Goal: Find specific page/section: Find specific page/section

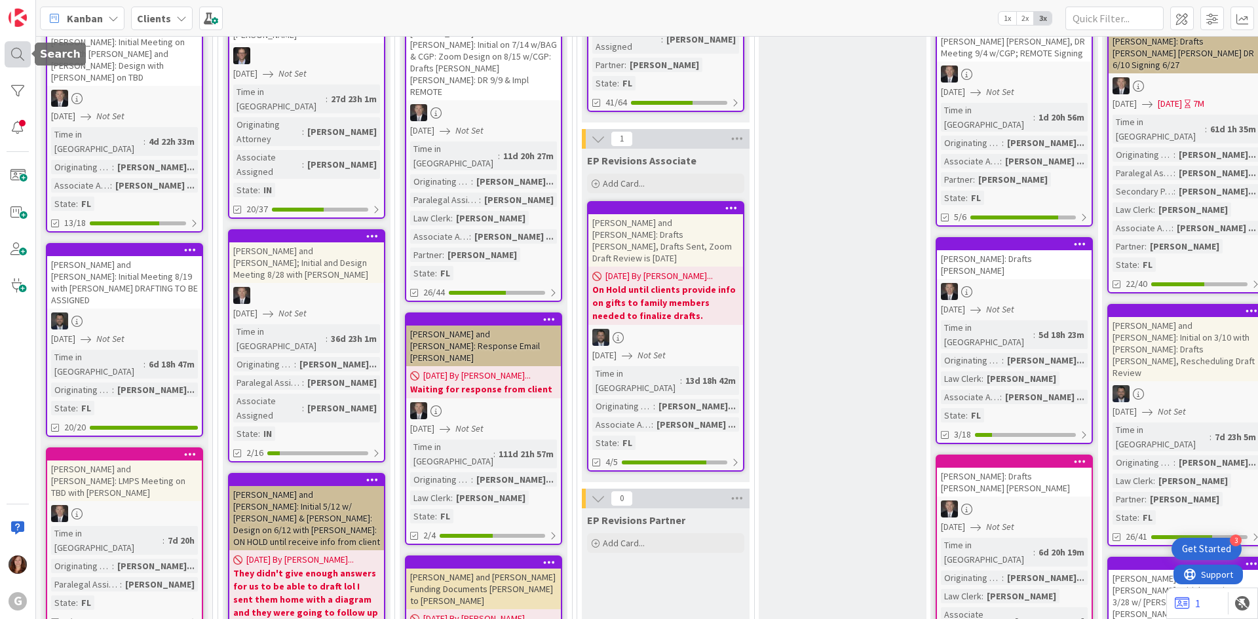
click at [18, 50] on div at bounding box center [18, 54] width 26 height 26
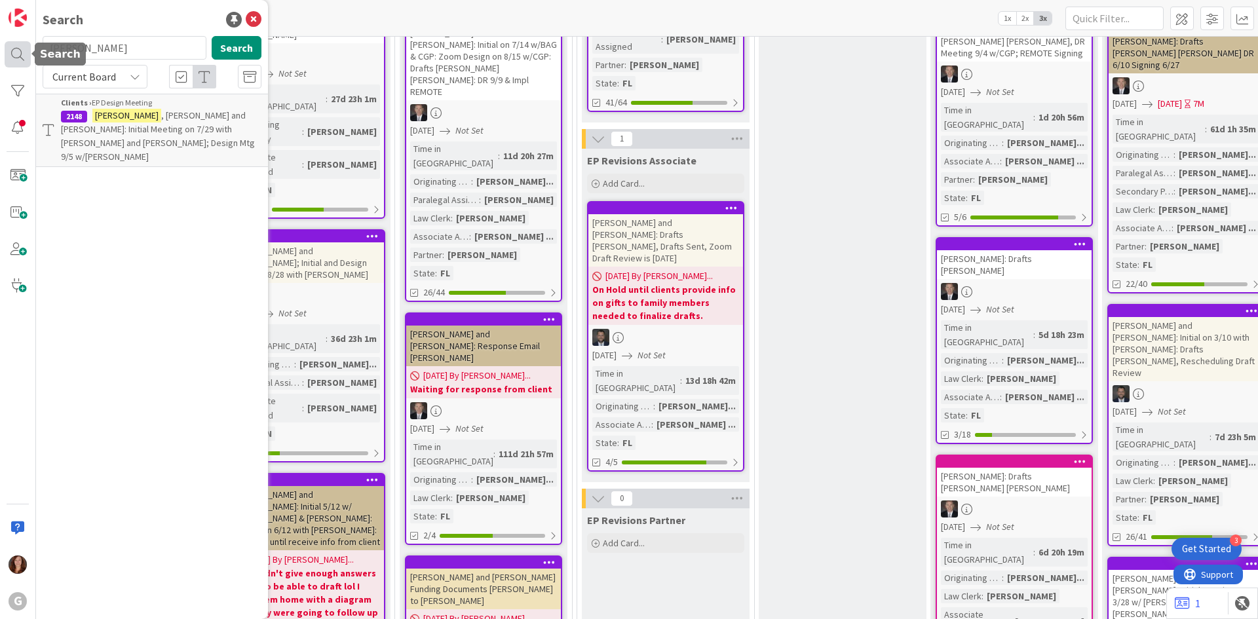
drag, startPoint x: 48, startPoint y: 46, endPoint x: 16, endPoint y: 41, distance: 32.4
click at [16, 41] on div "G Search [PERSON_NAME] Search Current Board Clients › EP Design Meeting 2148 [P…" at bounding box center [18, 309] width 36 height 619
type input "[PERSON_NAME]"
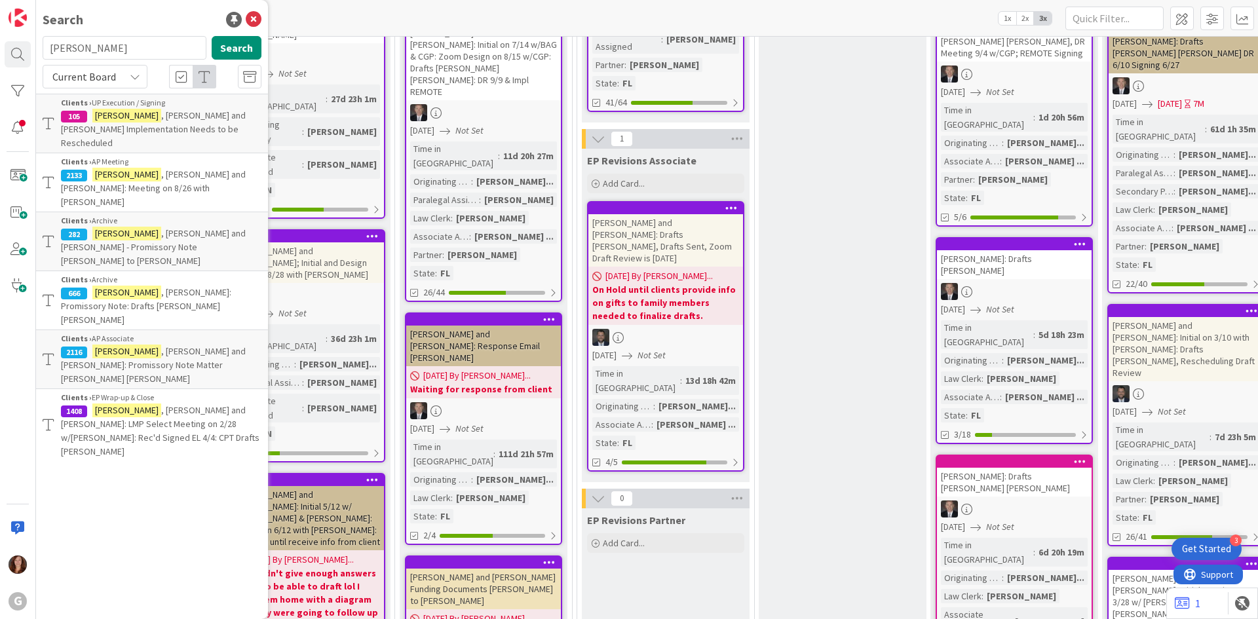
click at [135, 114] on span ", [PERSON_NAME] and [PERSON_NAME] Implementation Needs to be Rescheduled" at bounding box center [153, 128] width 185 height 39
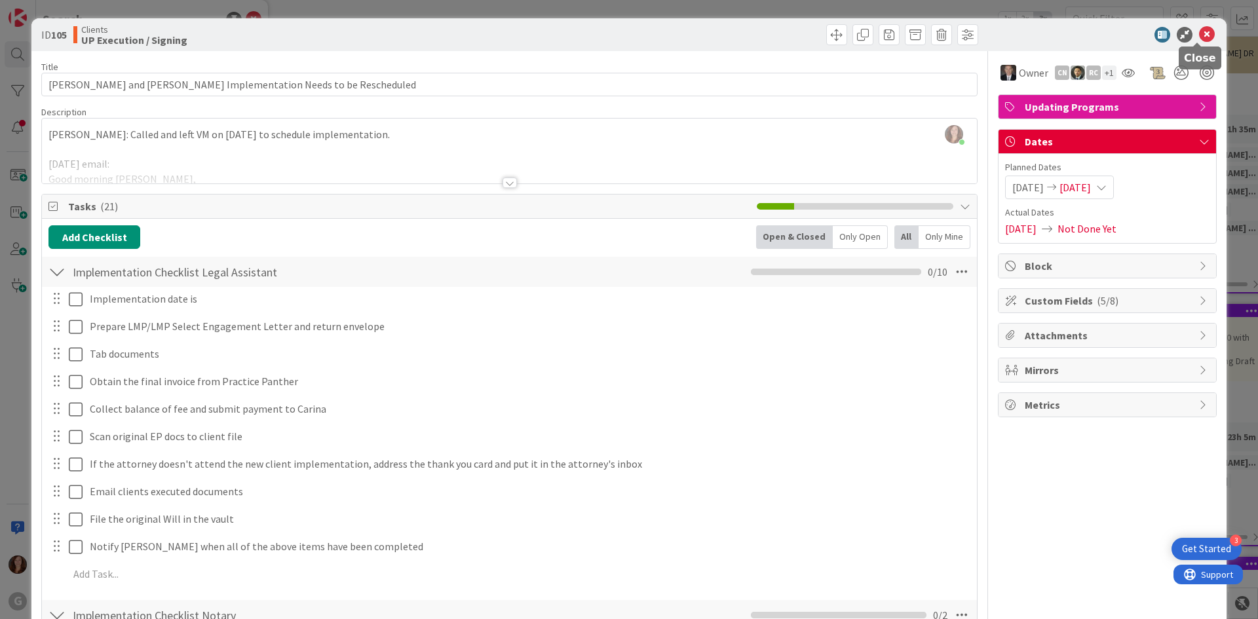
click at [1201, 38] on icon at bounding box center [1207, 35] width 16 height 16
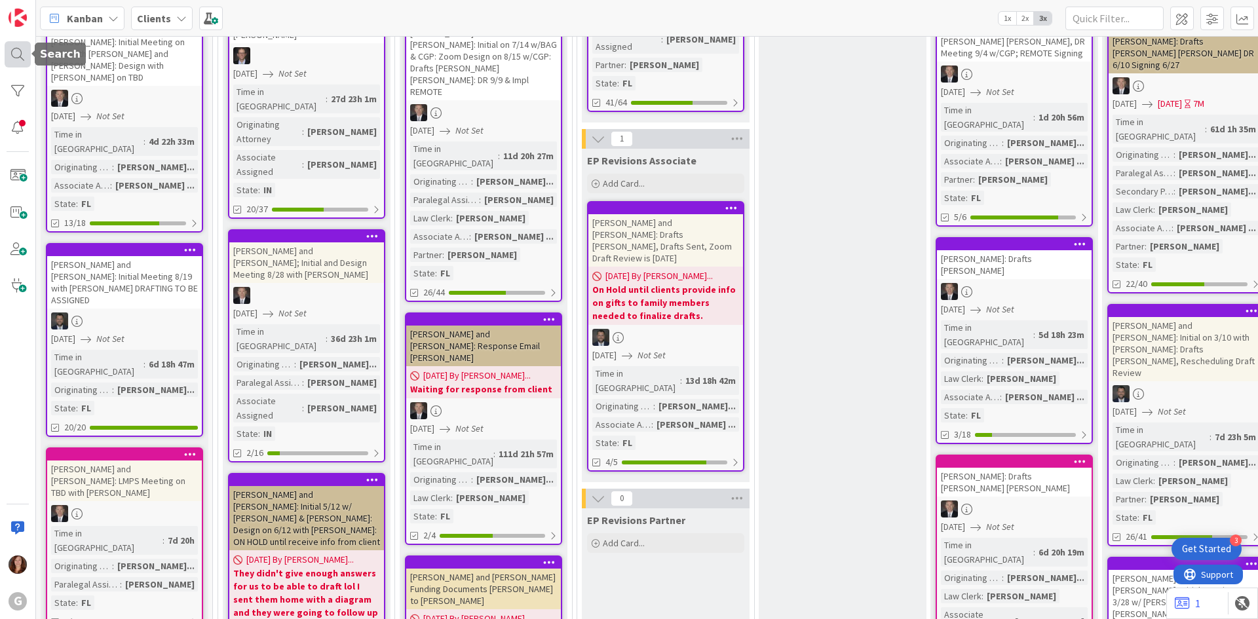
click at [14, 53] on div at bounding box center [18, 54] width 26 height 26
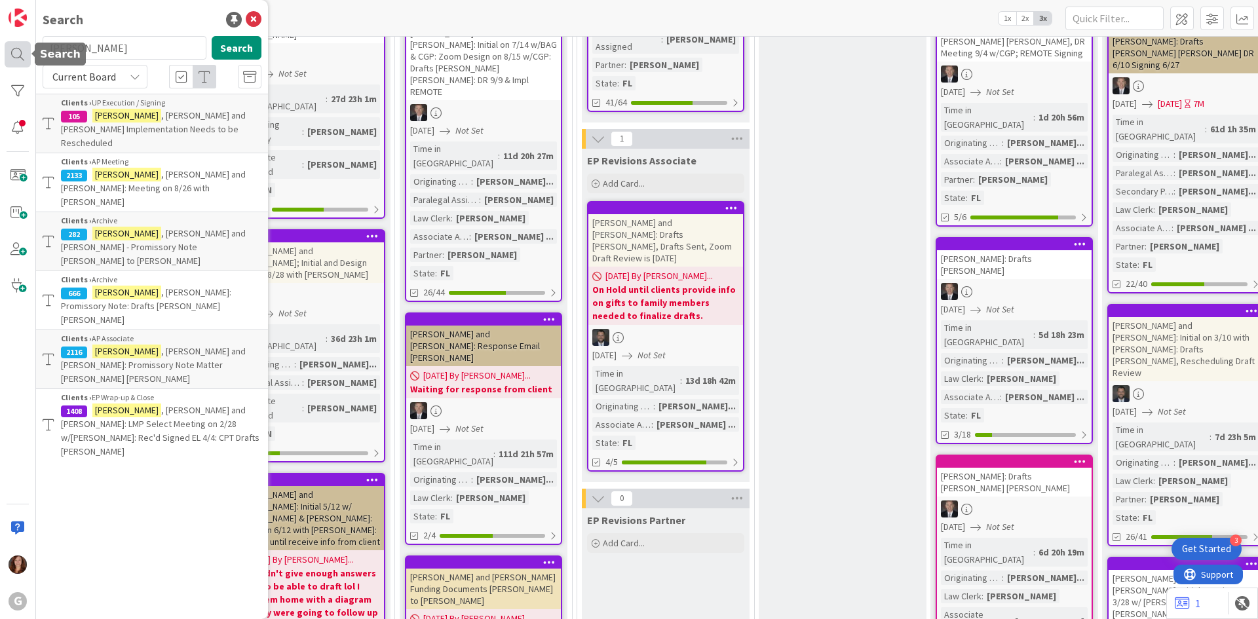
drag, startPoint x: 113, startPoint y: 48, endPoint x: 20, endPoint y: 45, distance: 93.1
click at [20, 45] on div "G Search [PERSON_NAME] Search Current Board Clients › UP Execution / Signing 10…" at bounding box center [18, 309] width 36 height 619
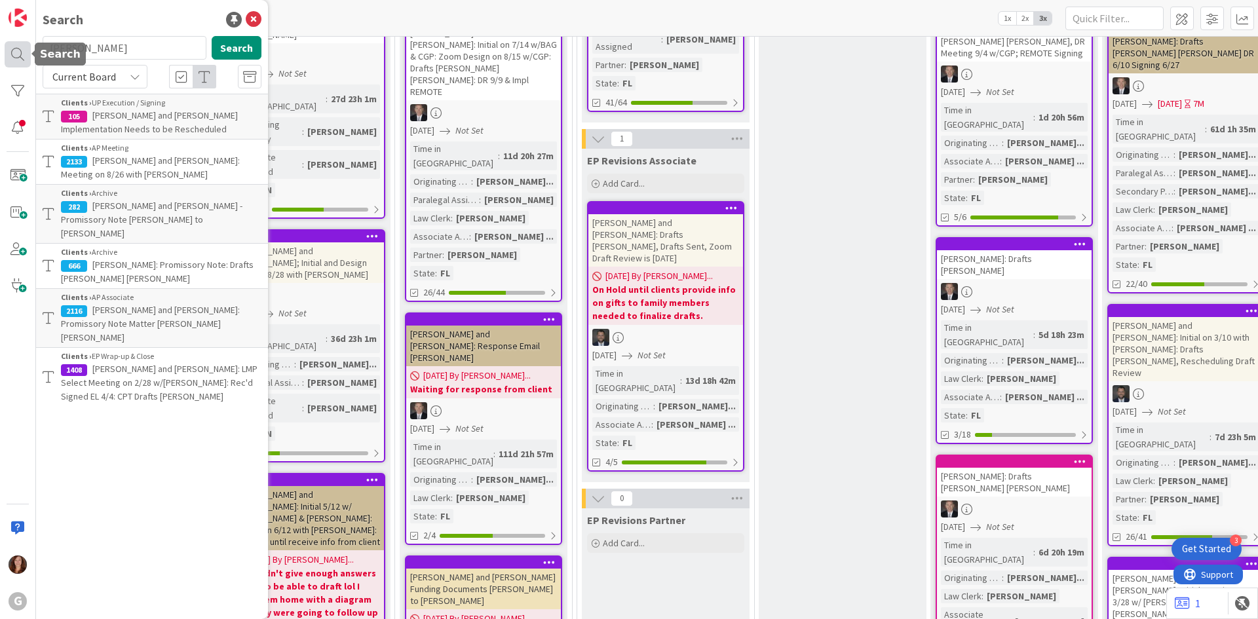
type input "[PERSON_NAME]"
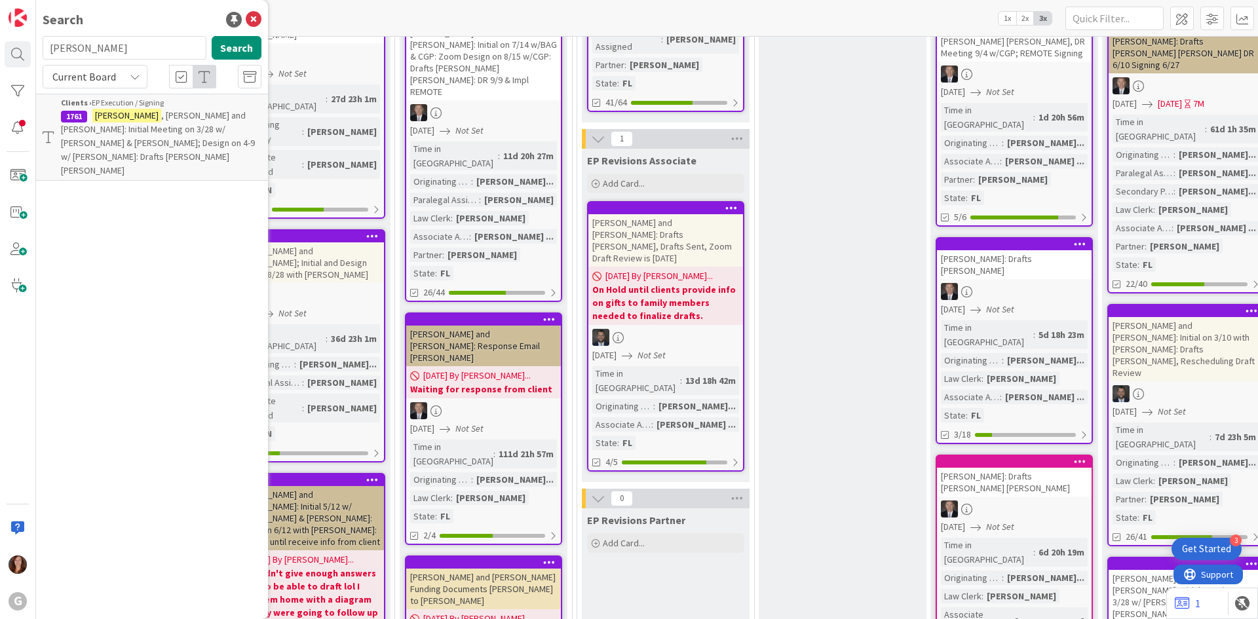
click at [159, 138] on p "[PERSON_NAME] and [PERSON_NAME]: Initial Meeting on 3/28 w/ [PERSON_NAME] & [PE…" at bounding box center [161, 143] width 201 height 69
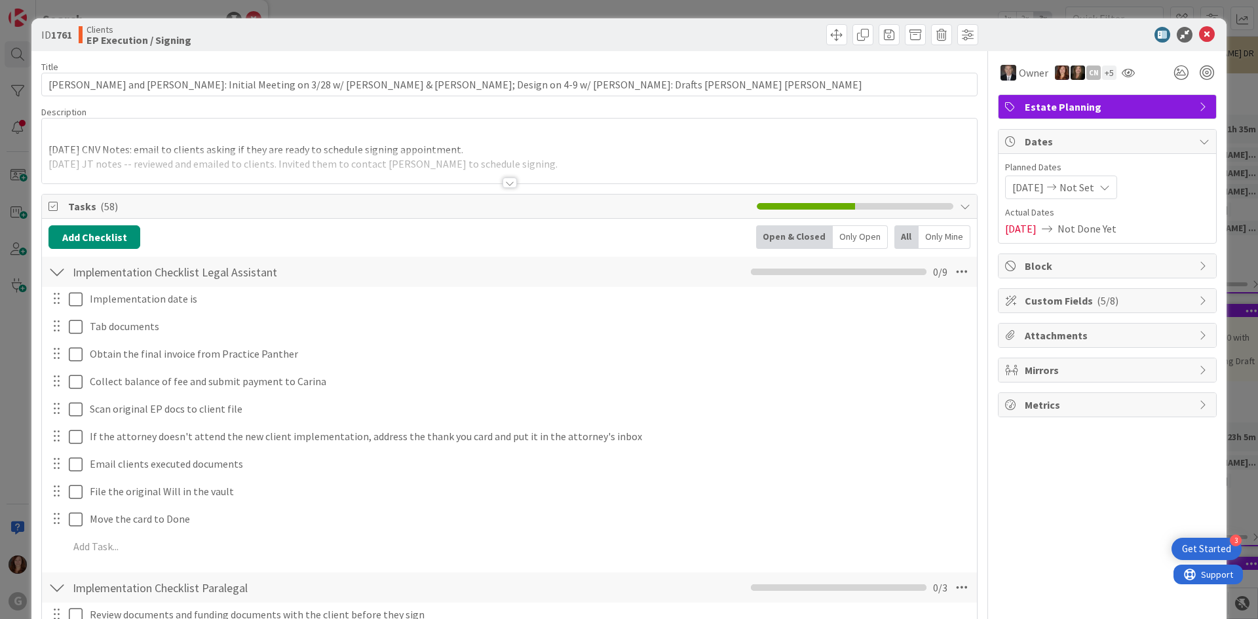
click at [159, 140] on p at bounding box center [509, 134] width 922 height 15
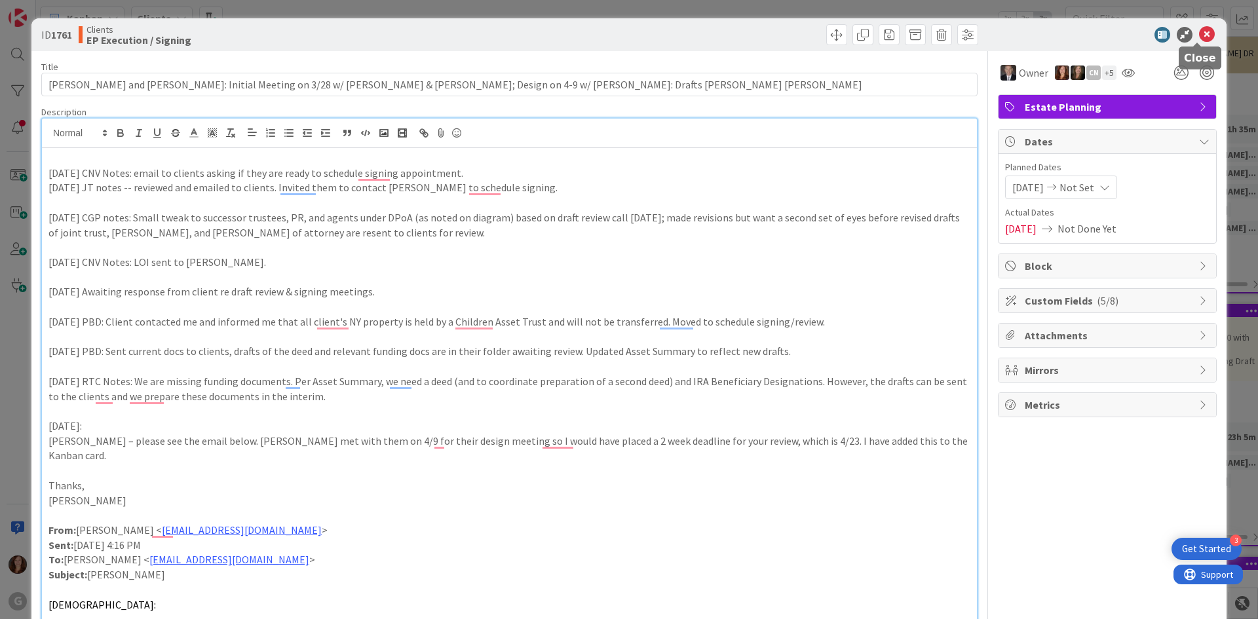
click at [1200, 37] on icon at bounding box center [1207, 35] width 16 height 16
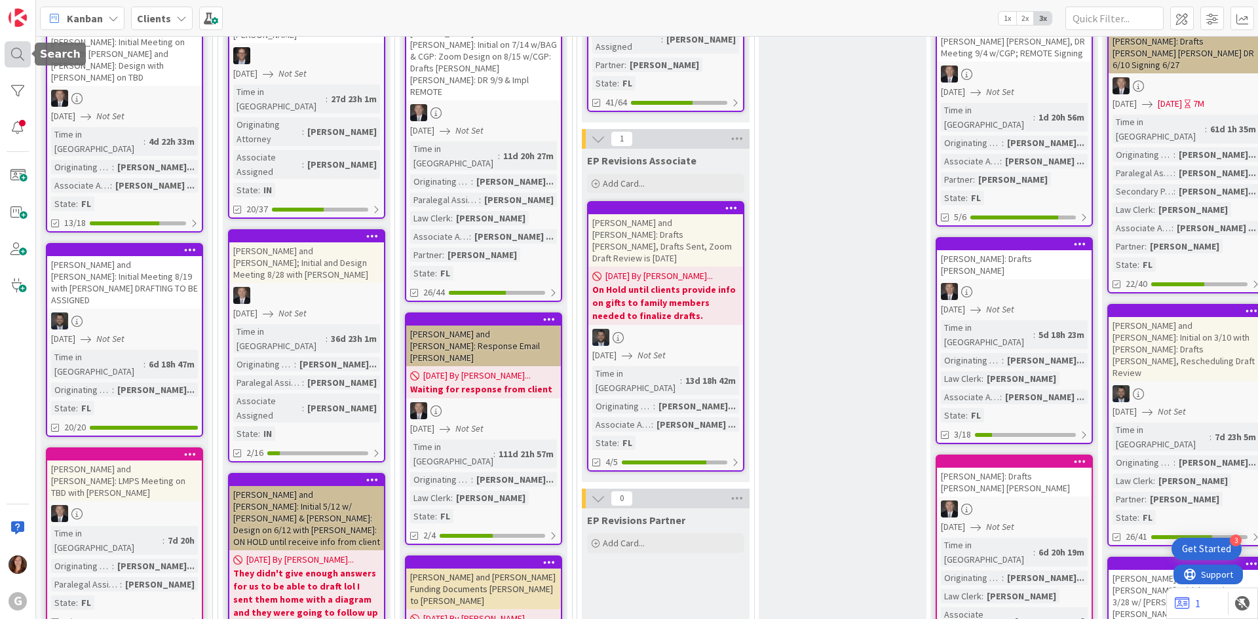
click at [18, 54] on div at bounding box center [18, 54] width 26 height 26
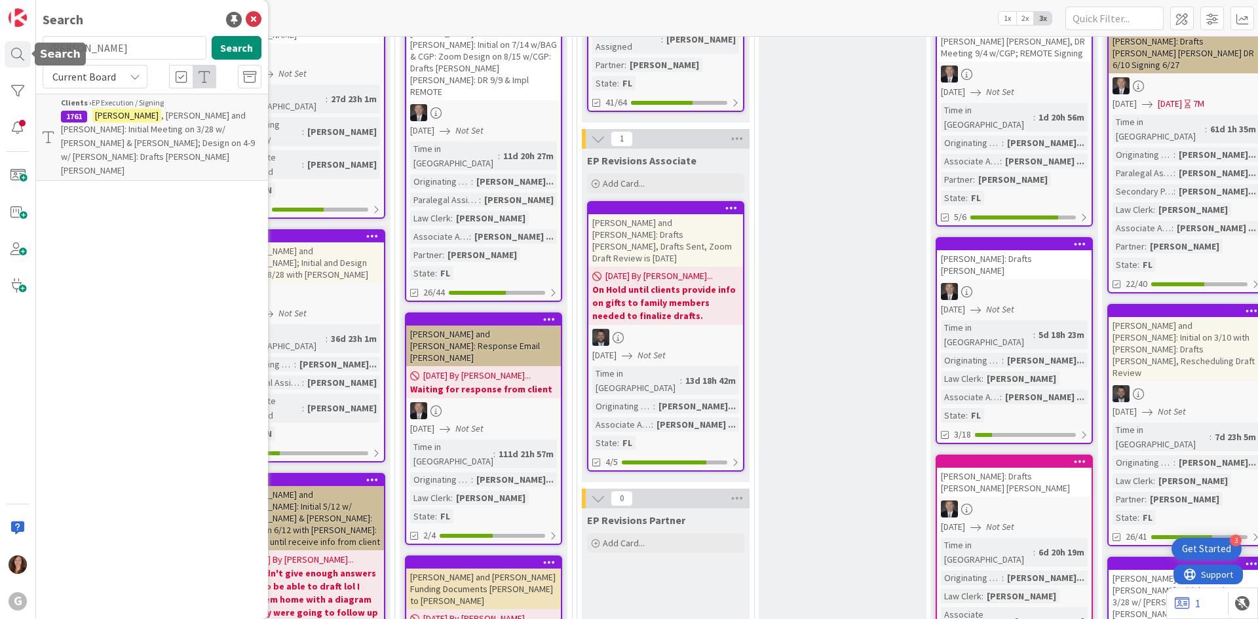
drag, startPoint x: 108, startPoint y: 52, endPoint x: -5, endPoint y: 55, distance: 112.8
click at [0, 55] on html "3 Get Started G Search [PERSON_NAME] Search Current Board Clients › EP Executio…" at bounding box center [629, 309] width 1258 height 619
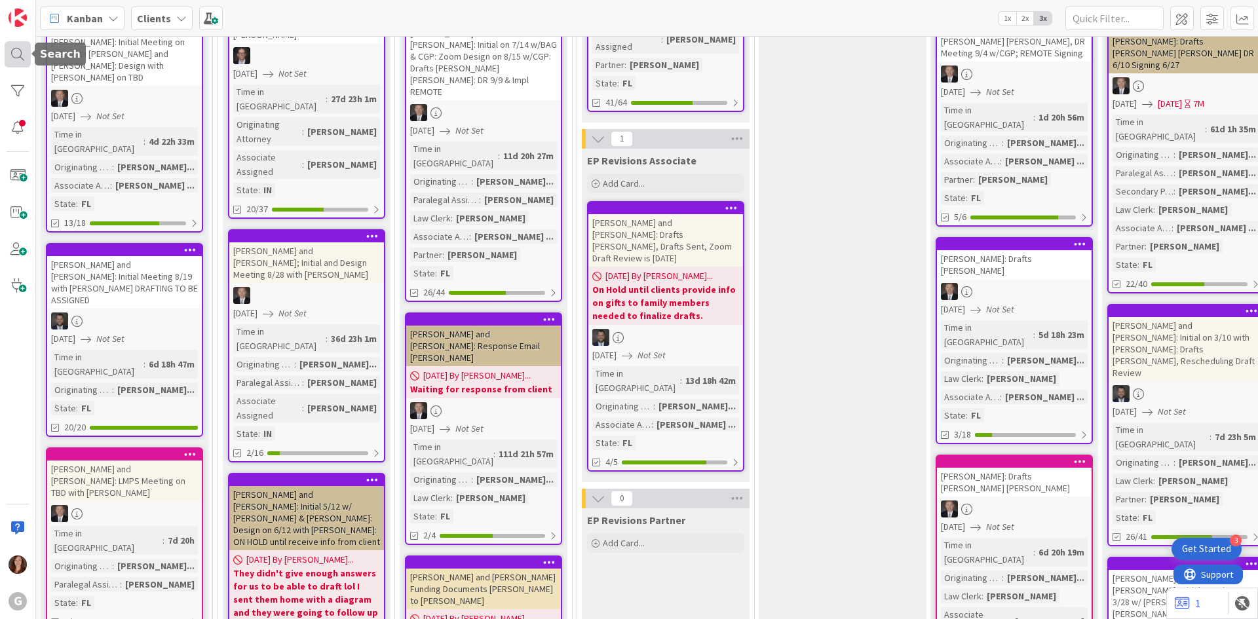
click at [22, 54] on div at bounding box center [18, 54] width 26 height 26
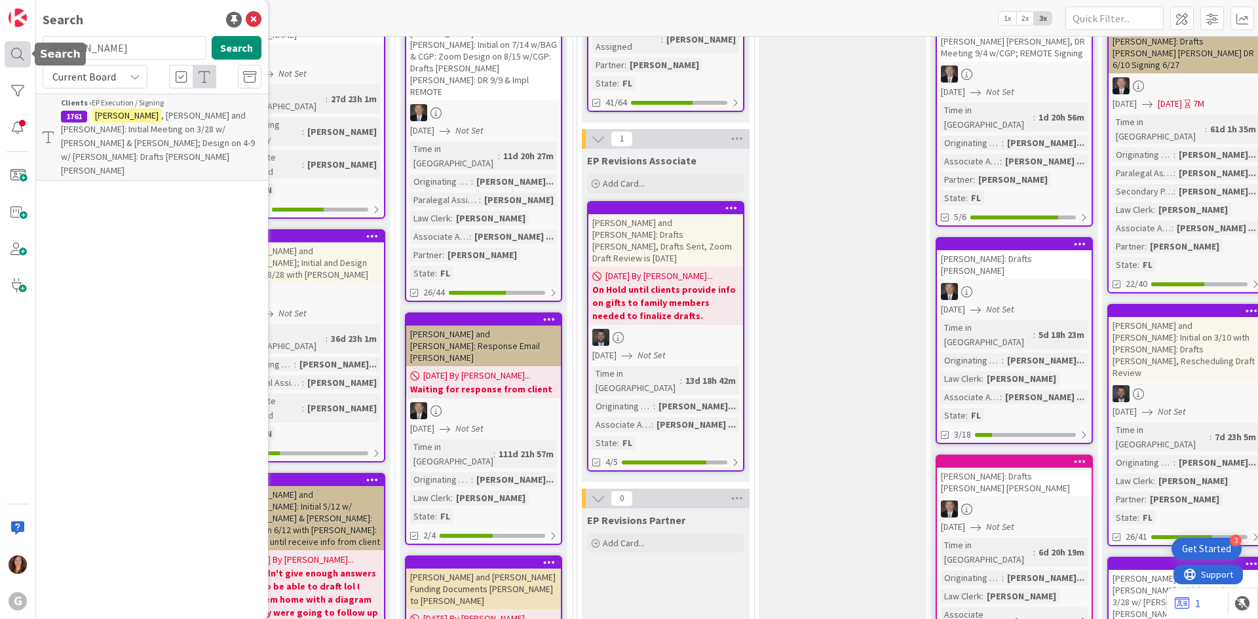
drag, startPoint x: 92, startPoint y: 55, endPoint x: 12, endPoint y: 54, distance: 80.0
click at [12, 54] on div "G Search [PERSON_NAME] Search Current Board Clients › EP Execution / Signing 17…" at bounding box center [18, 309] width 36 height 619
type input "[PERSON_NAME]"
click at [136, 138] on span ": Initial 5/12 w/ [PERSON_NAME] & [PERSON_NAME]: Design on 6/12 with [PERSON_NA…" at bounding box center [159, 149] width 197 height 53
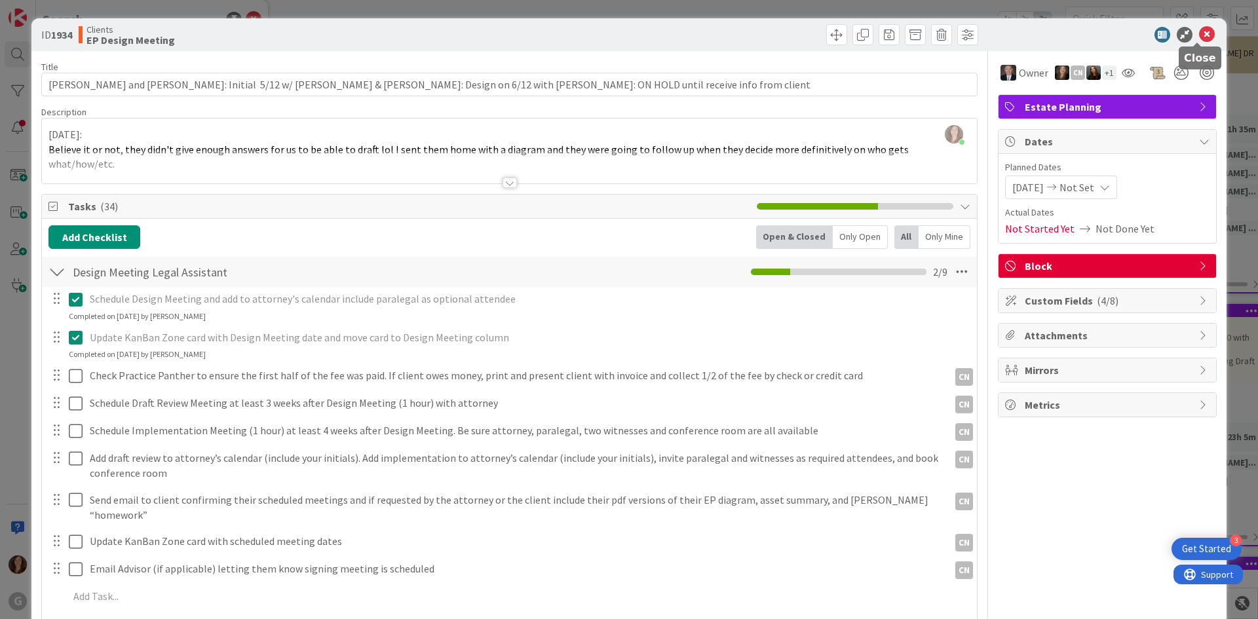
click at [1199, 34] on icon at bounding box center [1207, 35] width 16 height 16
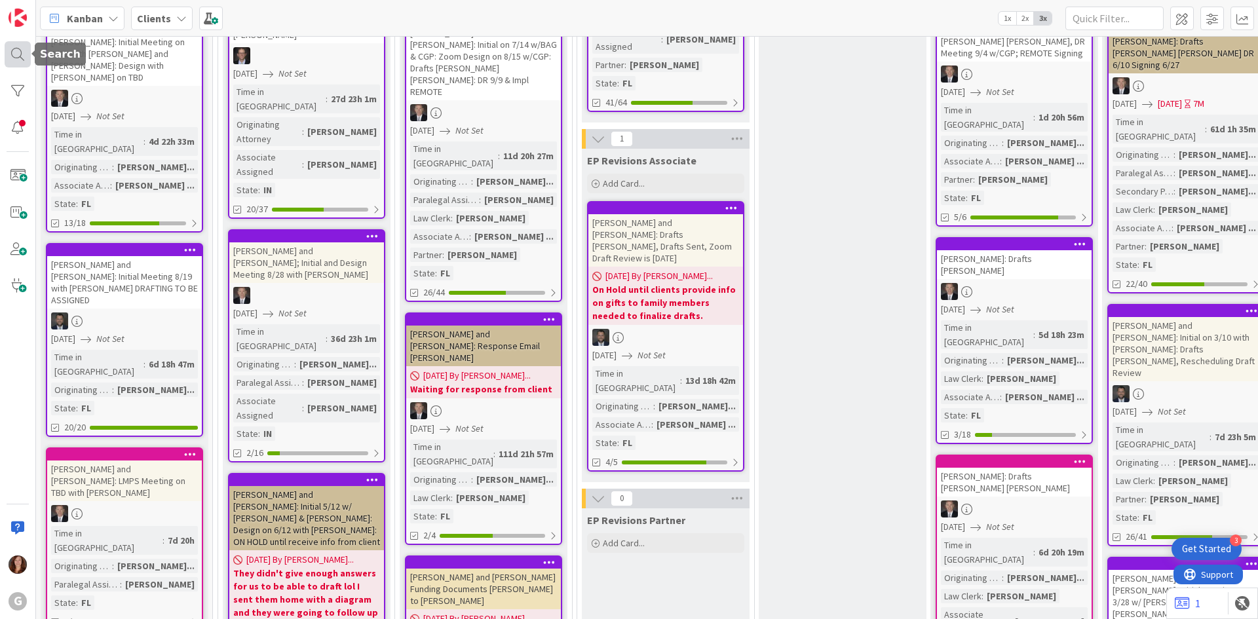
click at [18, 54] on div at bounding box center [18, 54] width 26 height 26
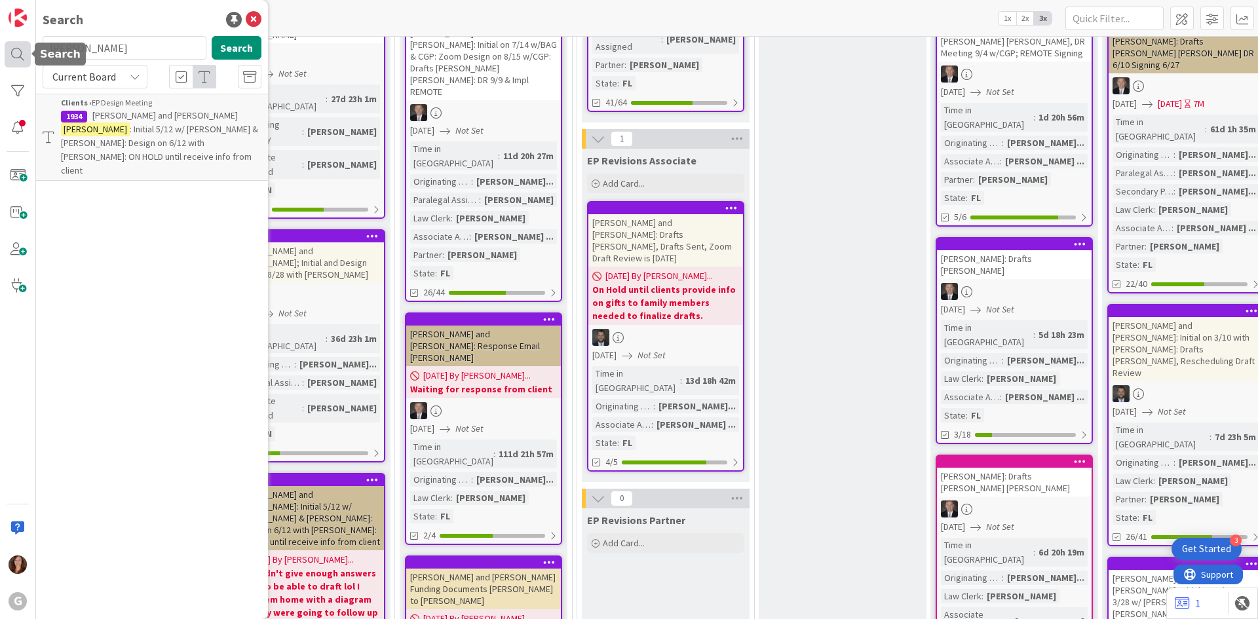
drag, startPoint x: 88, startPoint y: 45, endPoint x: 27, endPoint y: 48, distance: 61.7
click at [27, 48] on div "G Search [PERSON_NAME] Search Current Board Clients › EP Design Meeting 1934 [P…" at bounding box center [18, 309] width 36 height 619
type input "[PERSON_NAME]"
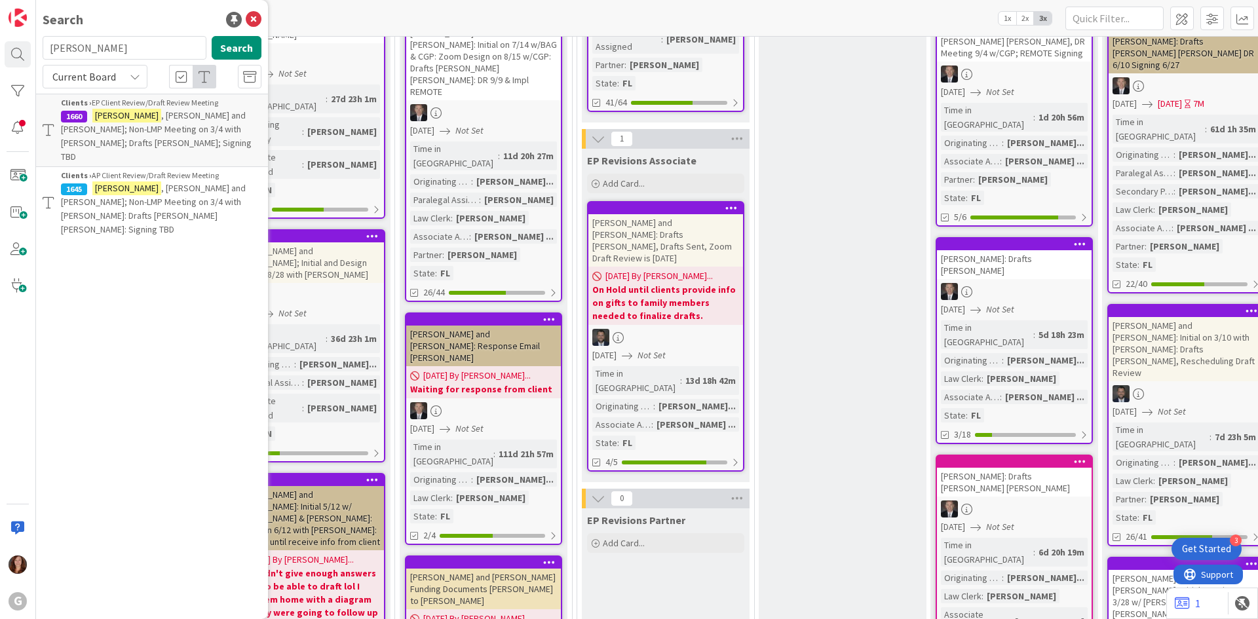
click at [204, 131] on span ", [PERSON_NAME] and [PERSON_NAME]; Non-LMP Meeting on 3/4 with [PERSON_NAME]; D…" at bounding box center [156, 135] width 191 height 53
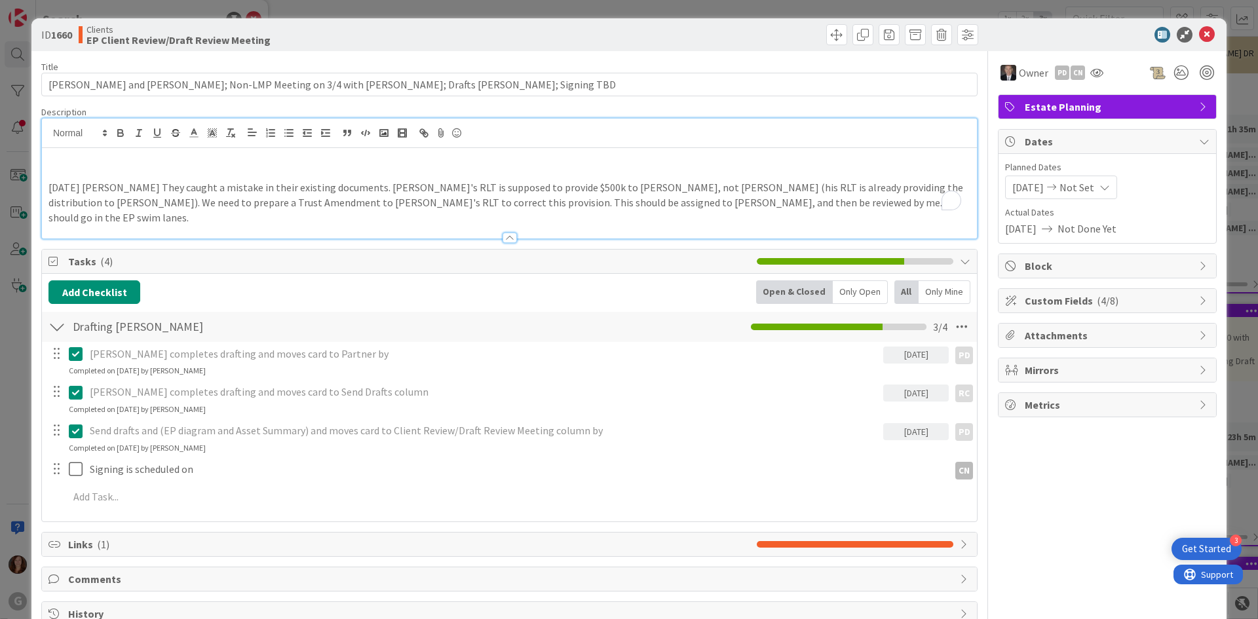
click at [204, 131] on div "[DATE] [PERSON_NAME] They caught a mistake in their existing documents. [PERSON…" at bounding box center [509, 179] width 935 height 120
click at [1201, 32] on icon at bounding box center [1207, 35] width 16 height 16
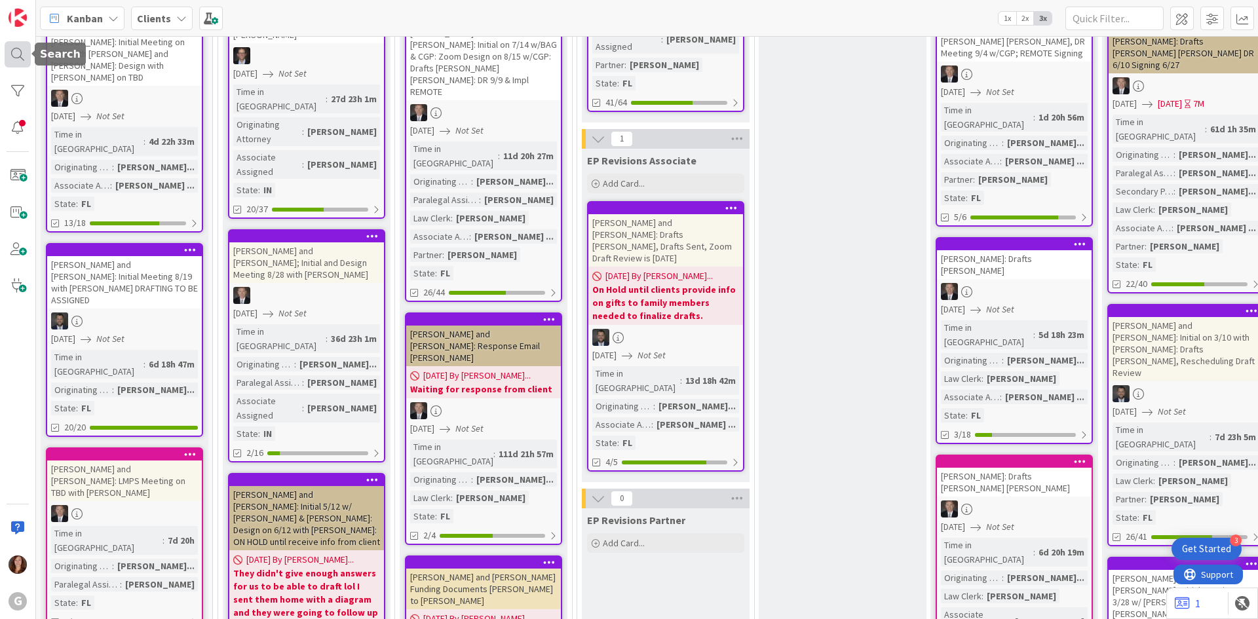
click at [9, 60] on div at bounding box center [18, 54] width 26 height 26
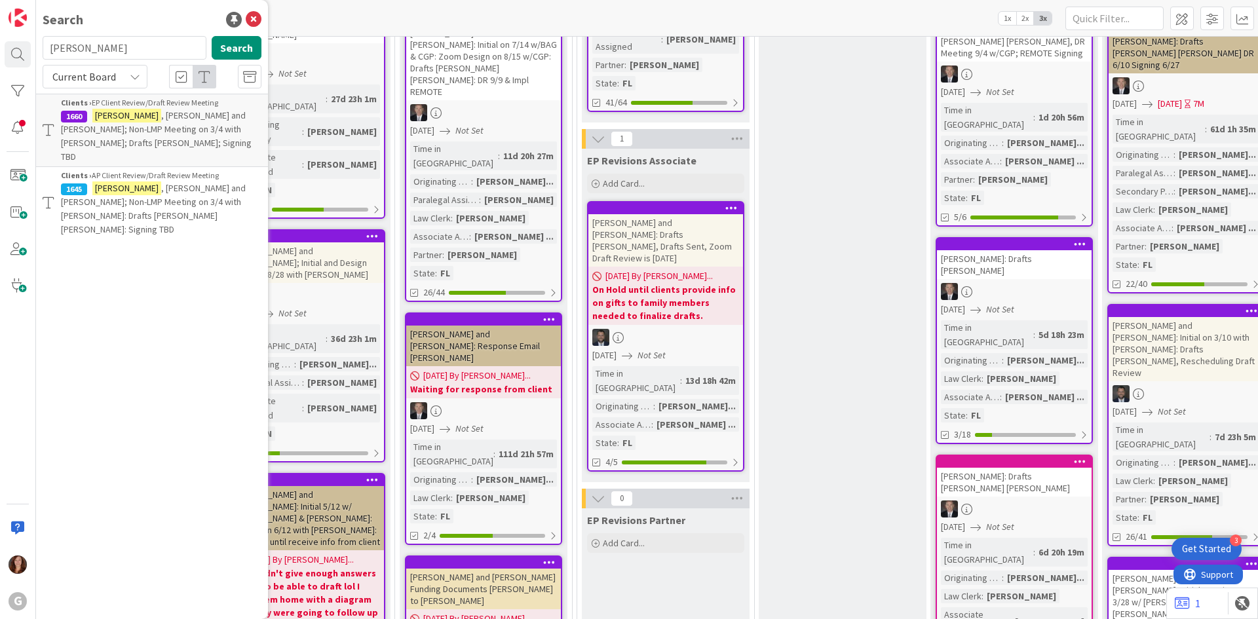
drag, startPoint x: 107, startPoint y: 52, endPoint x: -15, endPoint y: 48, distance: 121.9
click at [0, 48] on html "3 Get Started G Search [PERSON_NAME] Search Current Board Clients › EP Client R…" at bounding box center [629, 309] width 1258 height 619
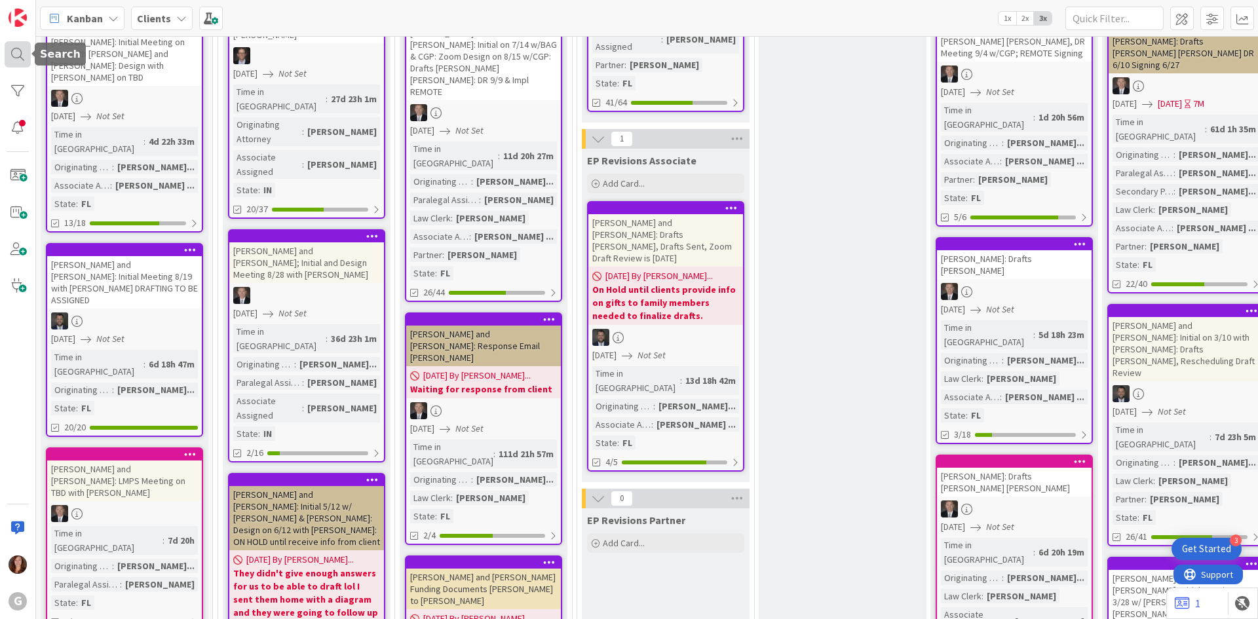
click at [23, 56] on div at bounding box center [18, 54] width 26 height 26
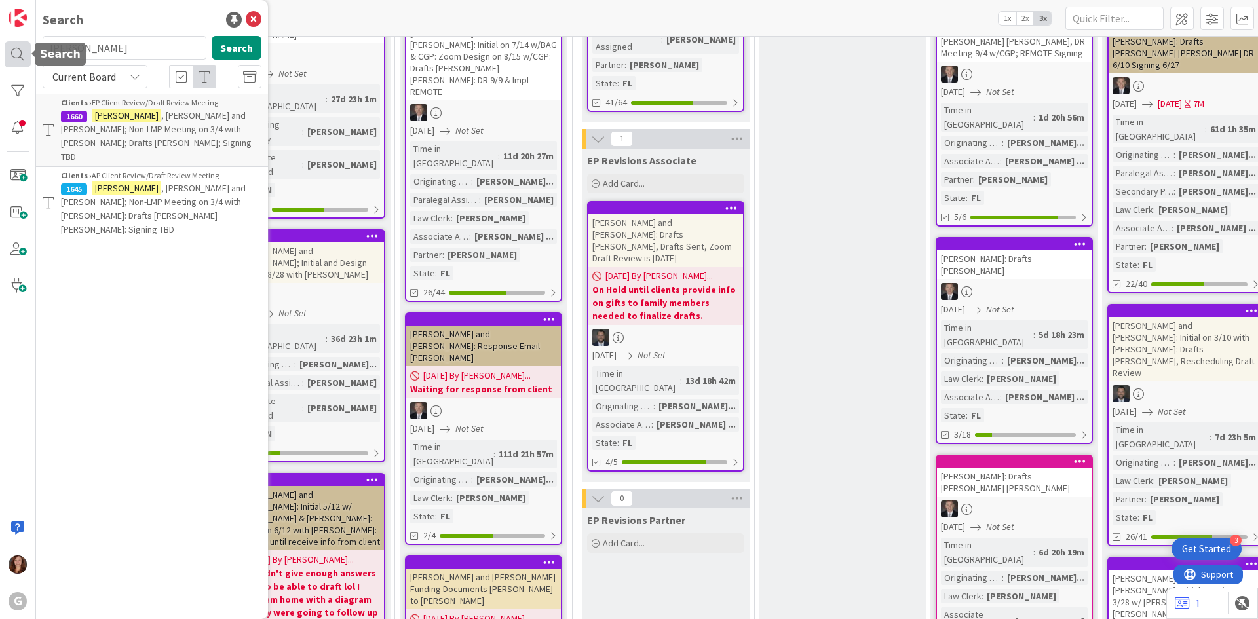
drag, startPoint x: 121, startPoint y: 53, endPoint x: 20, endPoint y: 53, distance: 100.9
click at [20, 53] on div "G Search [PERSON_NAME] Search Current Board Clients › EP Client Review/Draft Re…" at bounding box center [18, 309] width 36 height 619
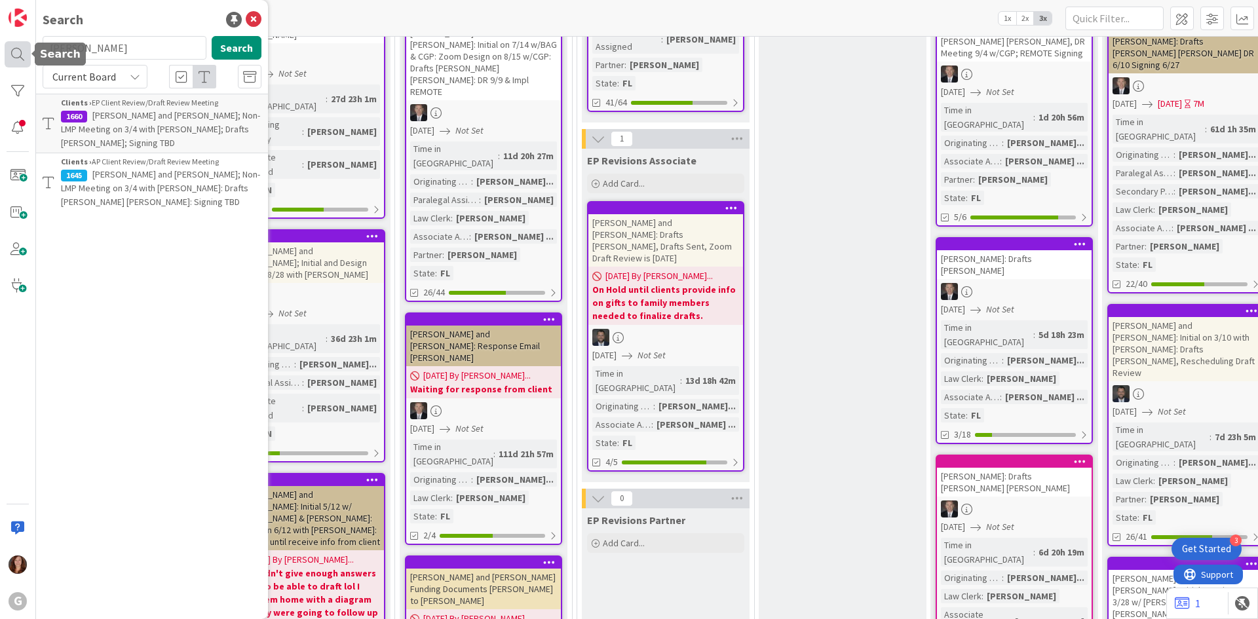
type input "[PERSON_NAME]"
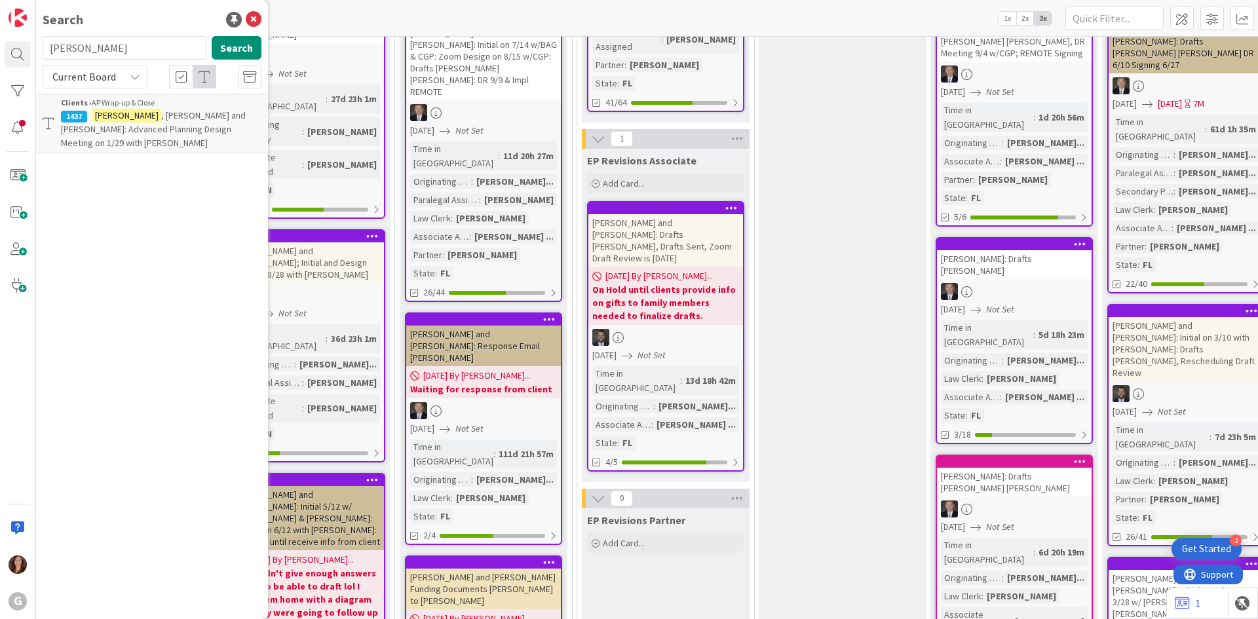
click at [176, 122] on p "[PERSON_NAME] and [PERSON_NAME]: Advanced Planning Design Meeting on 1/29 with …" at bounding box center [161, 129] width 201 height 41
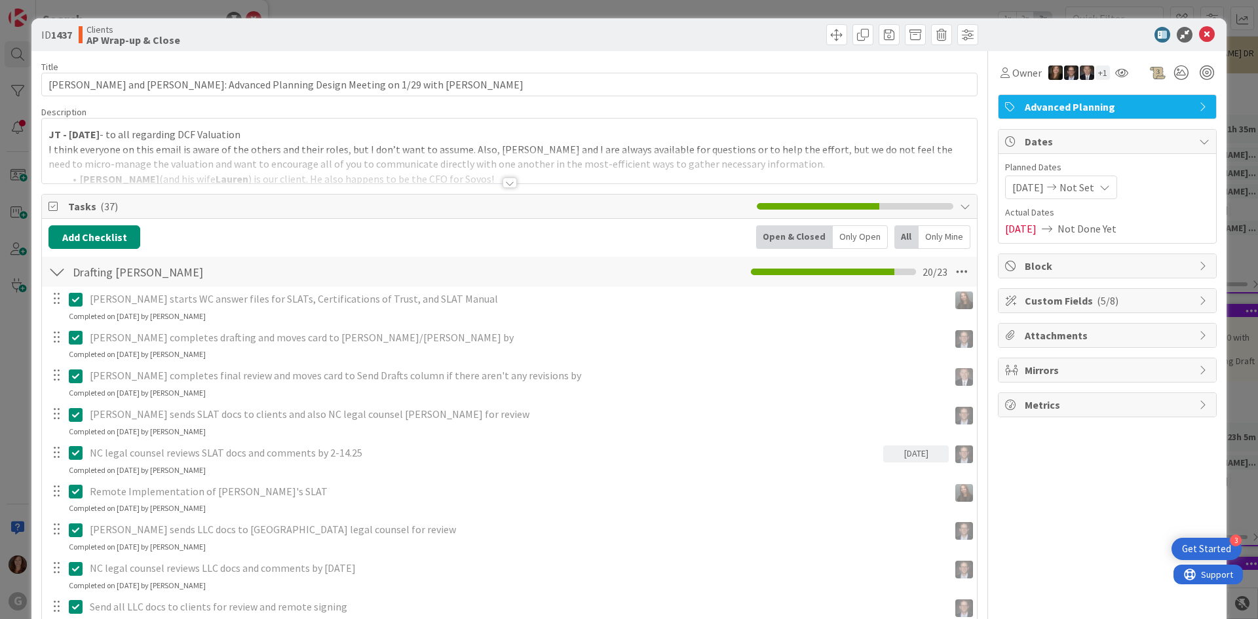
click at [174, 164] on div at bounding box center [509, 166] width 935 height 33
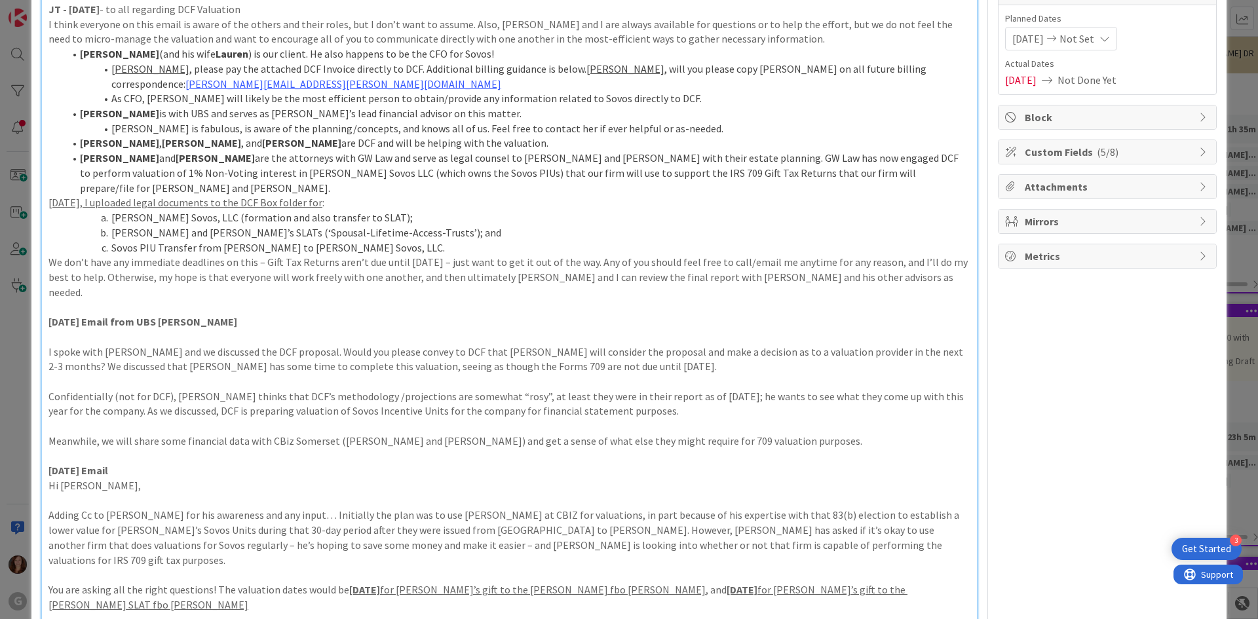
scroll to position [66, 0]
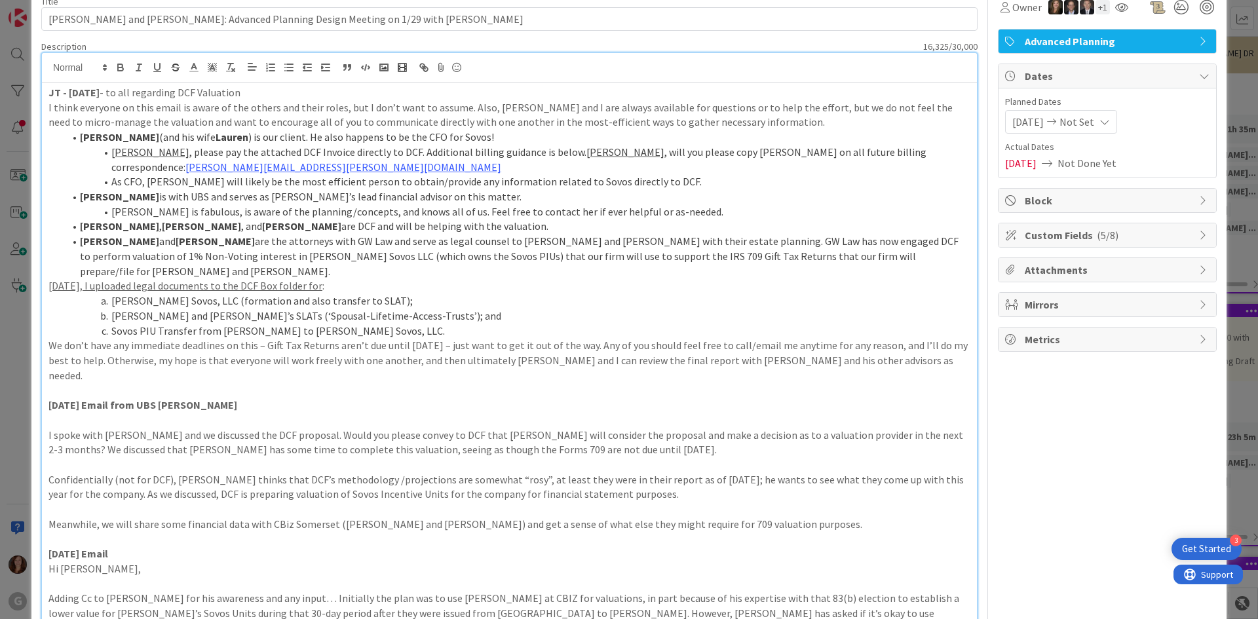
click at [1053, 235] on span "Custom Fields ( 5/8 )" at bounding box center [1109, 235] width 168 height 16
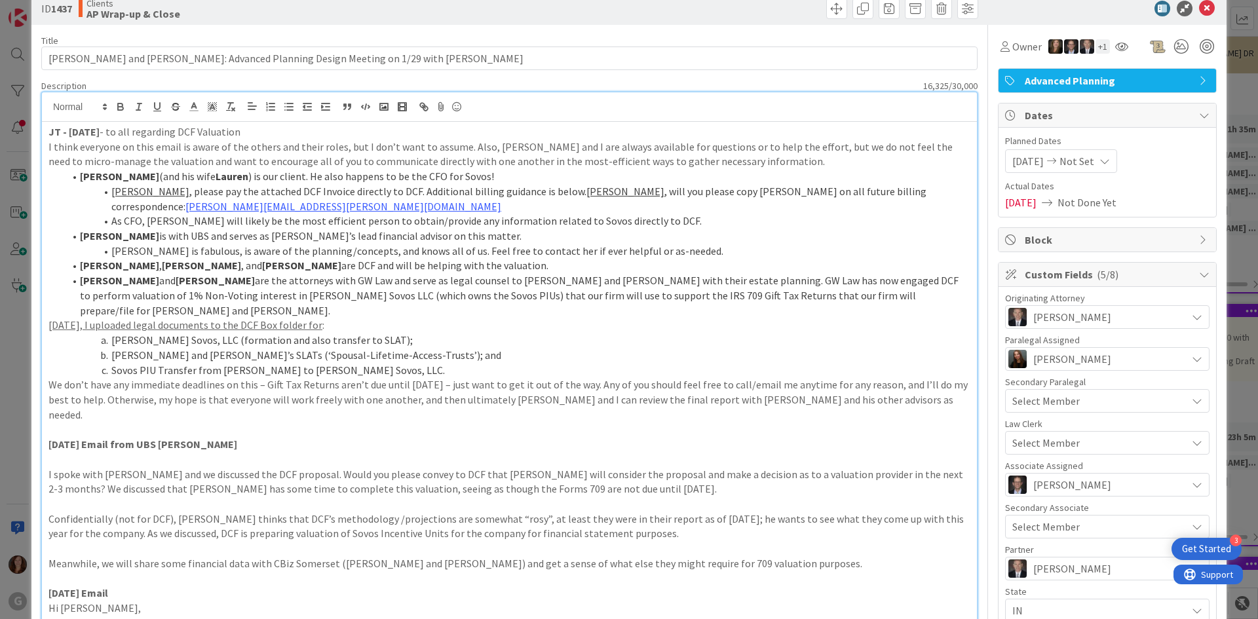
scroll to position [0, 0]
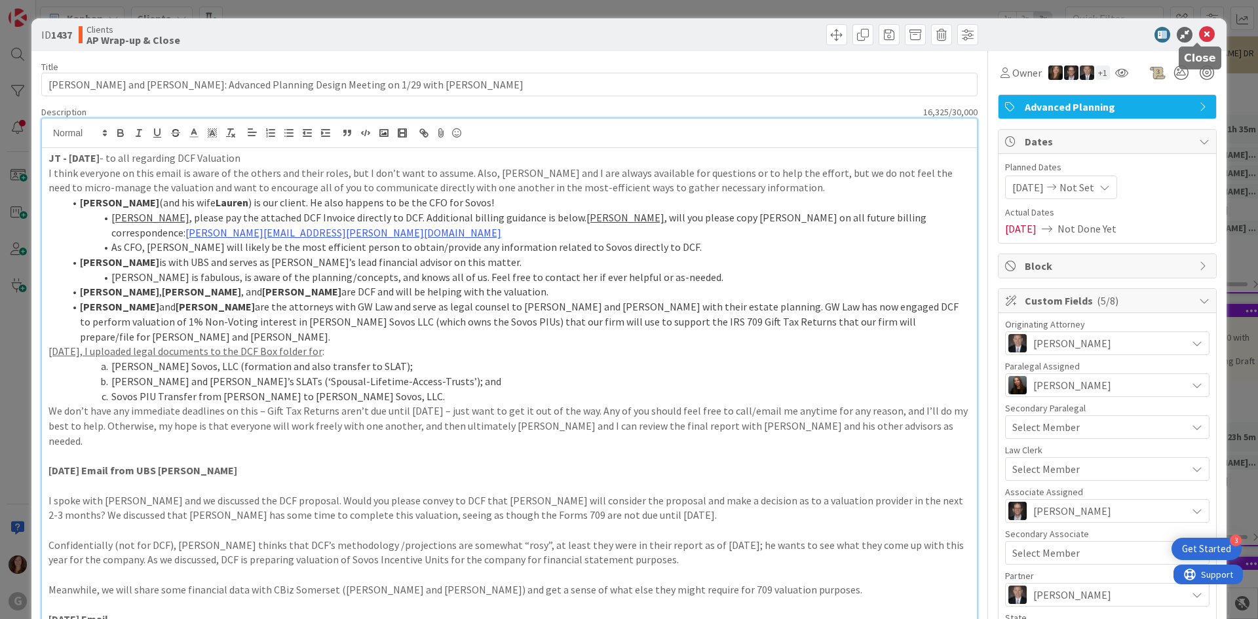
click at [1199, 29] on icon at bounding box center [1207, 35] width 16 height 16
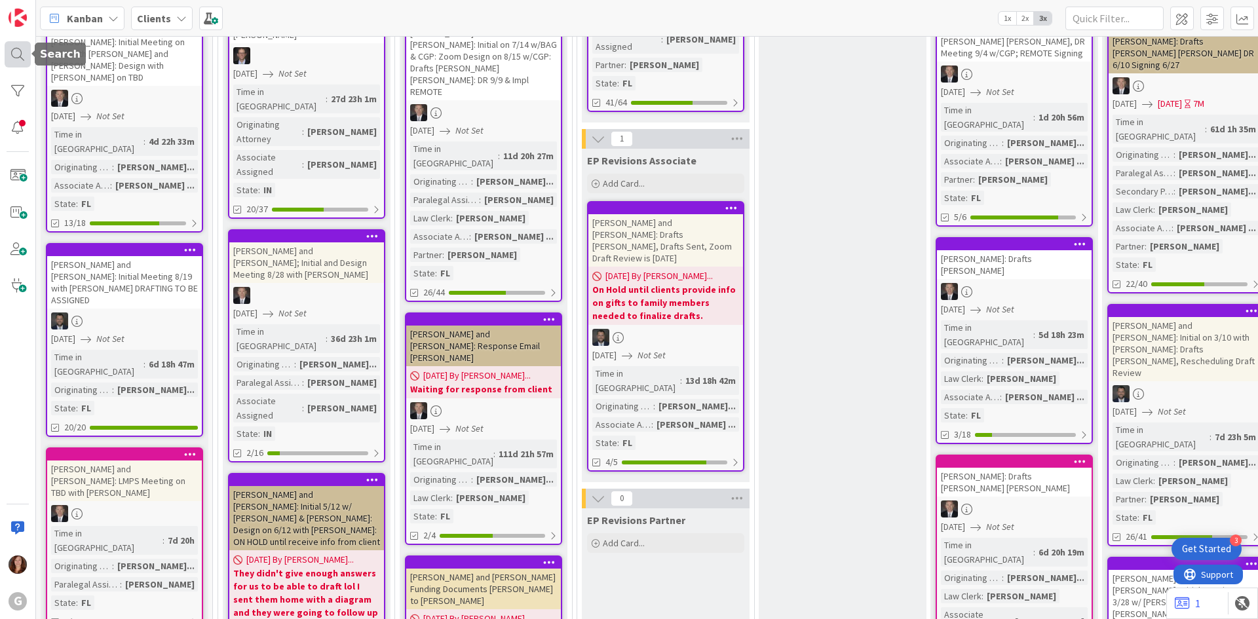
click at [12, 57] on div at bounding box center [18, 54] width 26 height 26
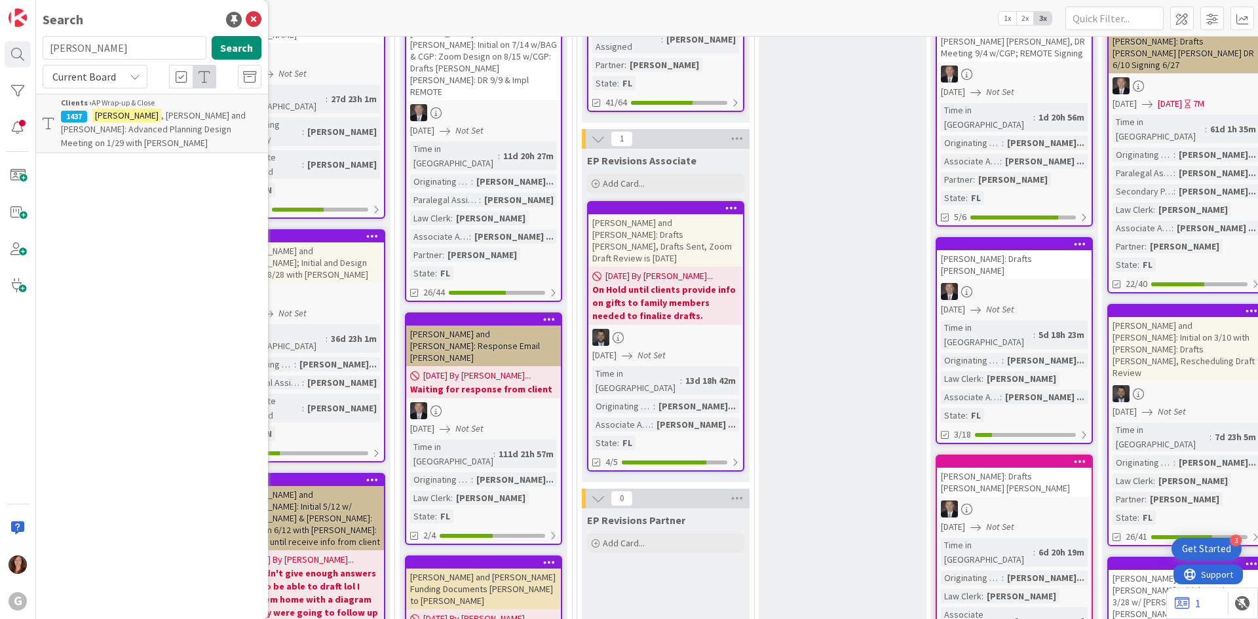
drag, startPoint x: 107, startPoint y: 55, endPoint x: -37, endPoint y: 57, distance: 144.2
click at [0, 57] on html "3 Get Started G Search [PERSON_NAME] Search Current Board Clients › AP Wrap-up …" at bounding box center [629, 309] width 1258 height 619
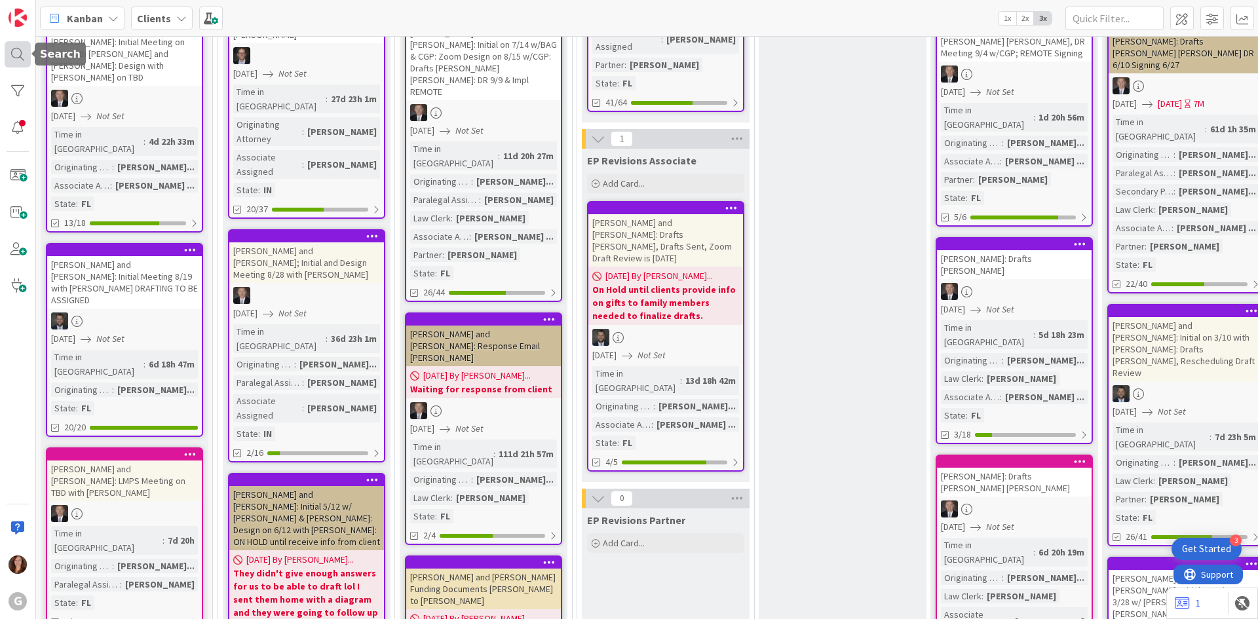
click at [26, 54] on div at bounding box center [18, 54] width 26 height 26
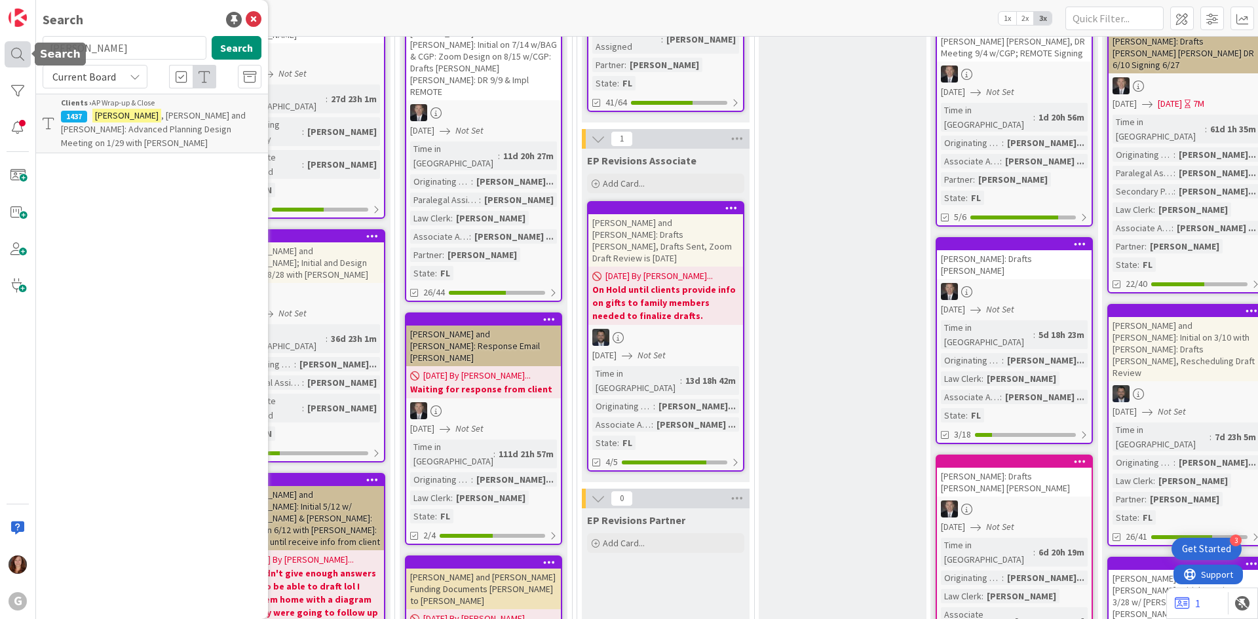
drag, startPoint x: 110, startPoint y: 50, endPoint x: 9, endPoint y: 53, distance: 101.0
click at [9, 53] on div "G Search [PERSON_NAME] Search Current Board Clients › AP Wrap-up & Close 1437 […" at bounding box center [18, 309] width 36 height 619
type input "grende"
